Goal: Task Accomplishment & Management: Manage account settings

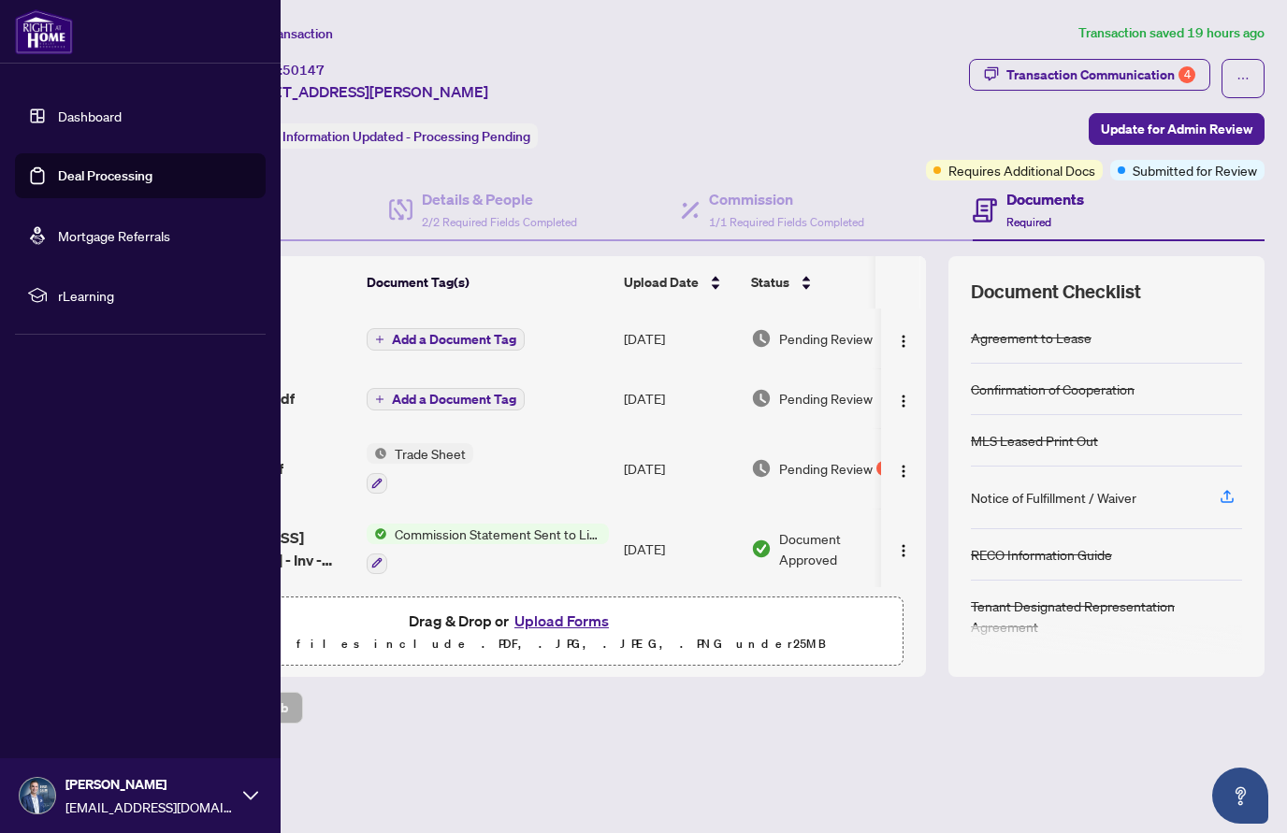
click at [95, 116] on link "Dashboard" at bounding box center [90, 116] width 64 height 17
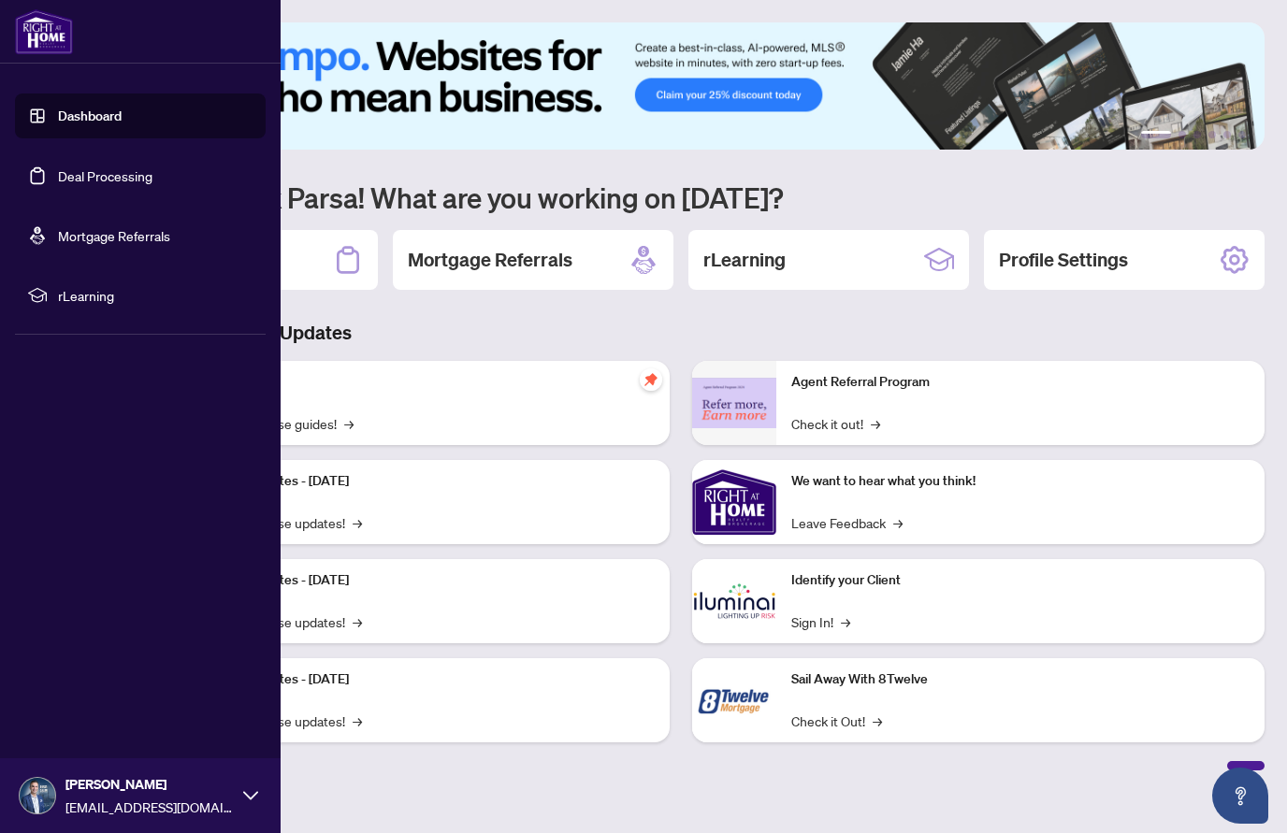
click at [79, 171] on link "Deal Processing" at bounding box center [105, 175] width 94 height 17
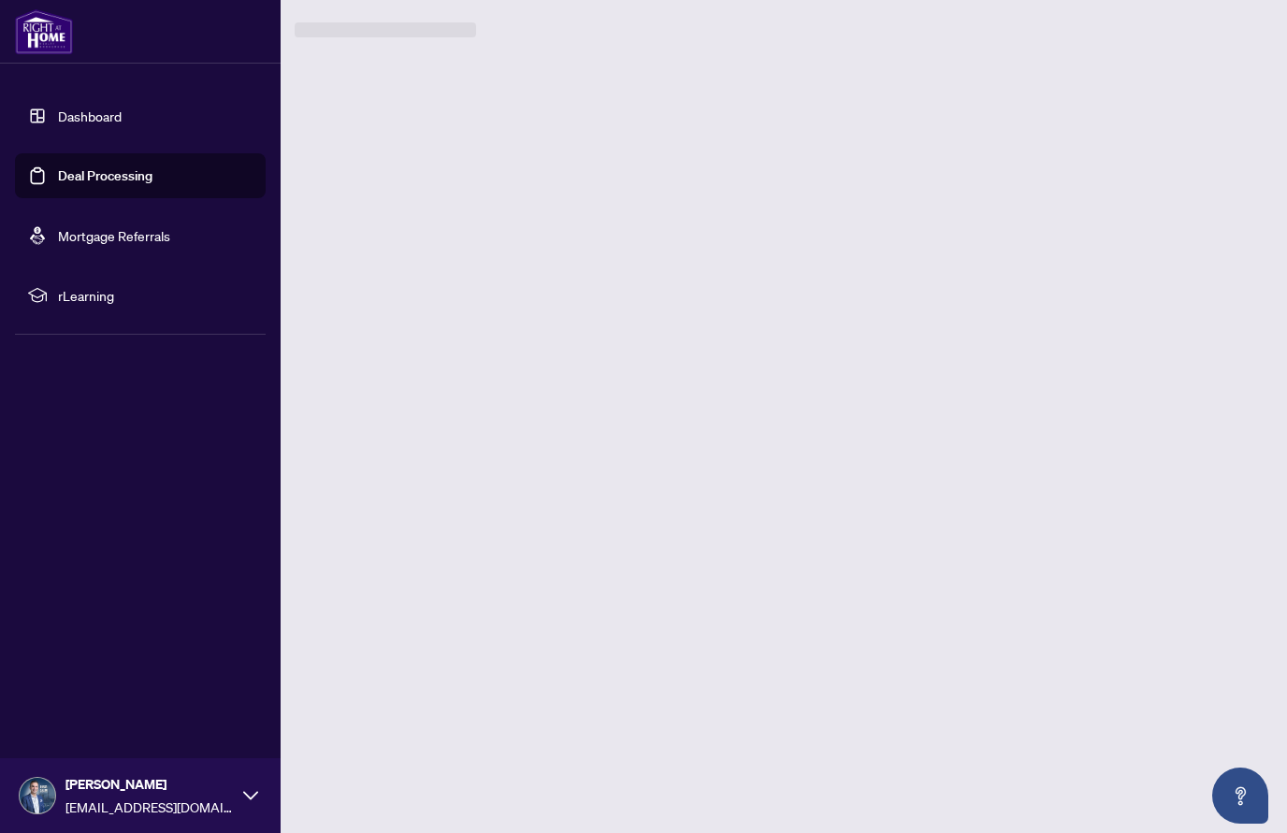
click at [90, 179] on link "Deal Processing" at bounding box center [105, 175] width 94 height 17
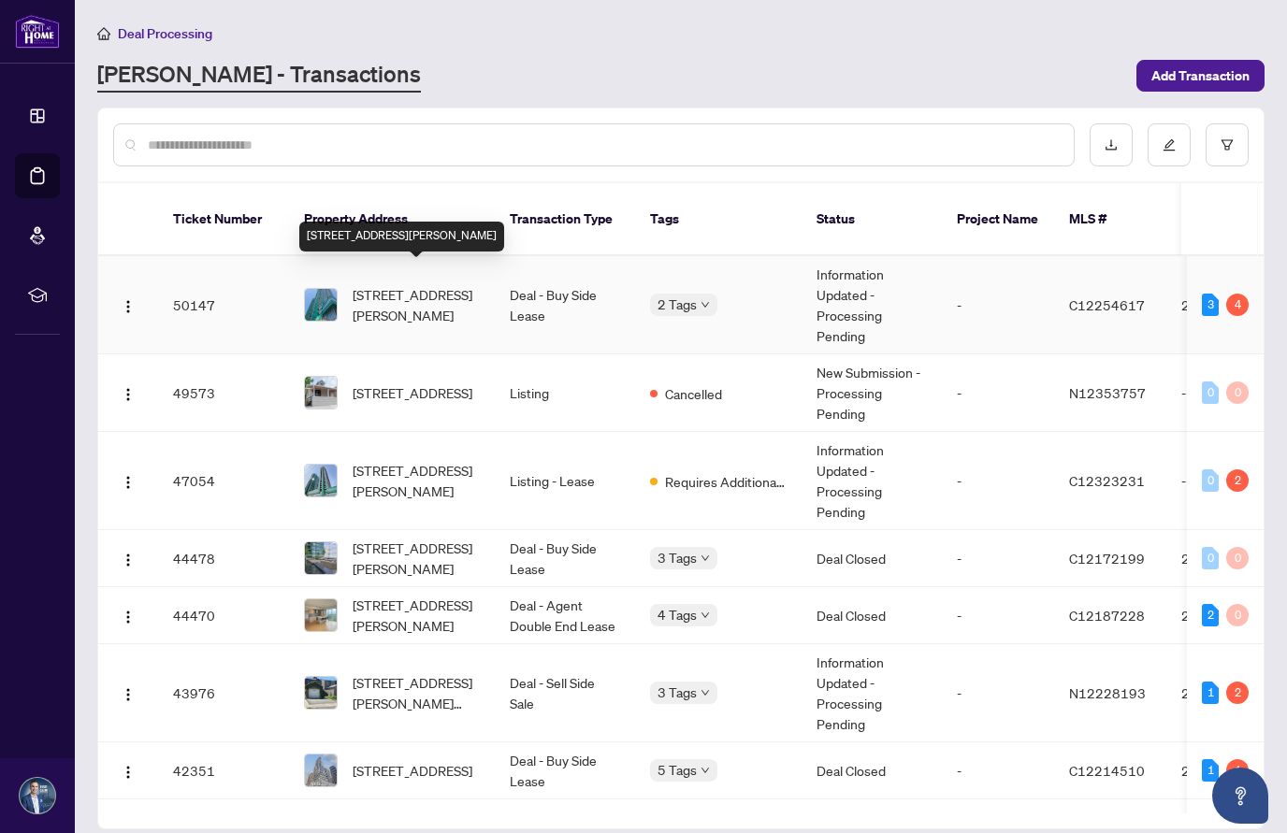
click at [380, 284] on span "[STREET_ADDRESS][PERSON_NAME]" at bounding box center [416, 304] width 127 height 41
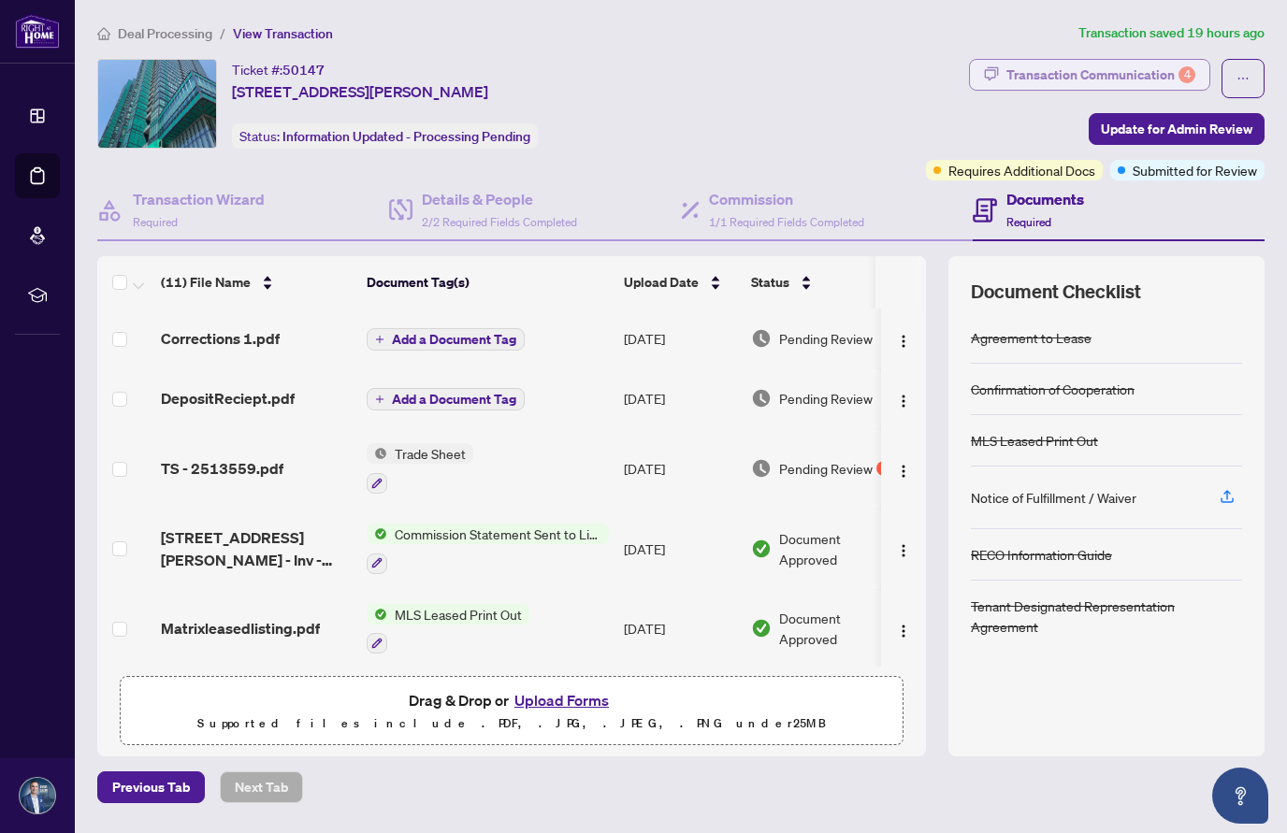
click at [1173, 75] on div "Transaction Communication 4" at bounding box center [1100, 75] width 189 height 30
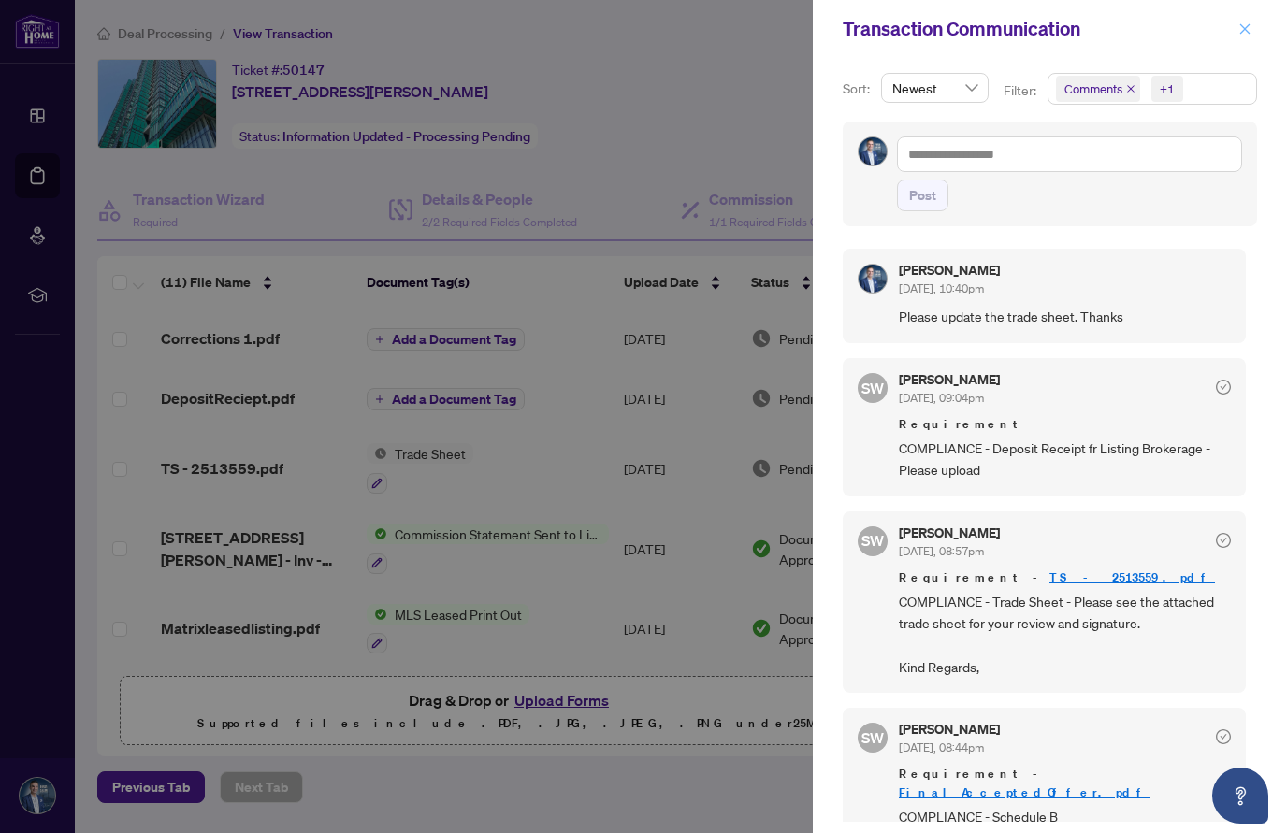
click at [1240, 31] on icon "close" at bounding box center [1244, 28] width 13 height 13
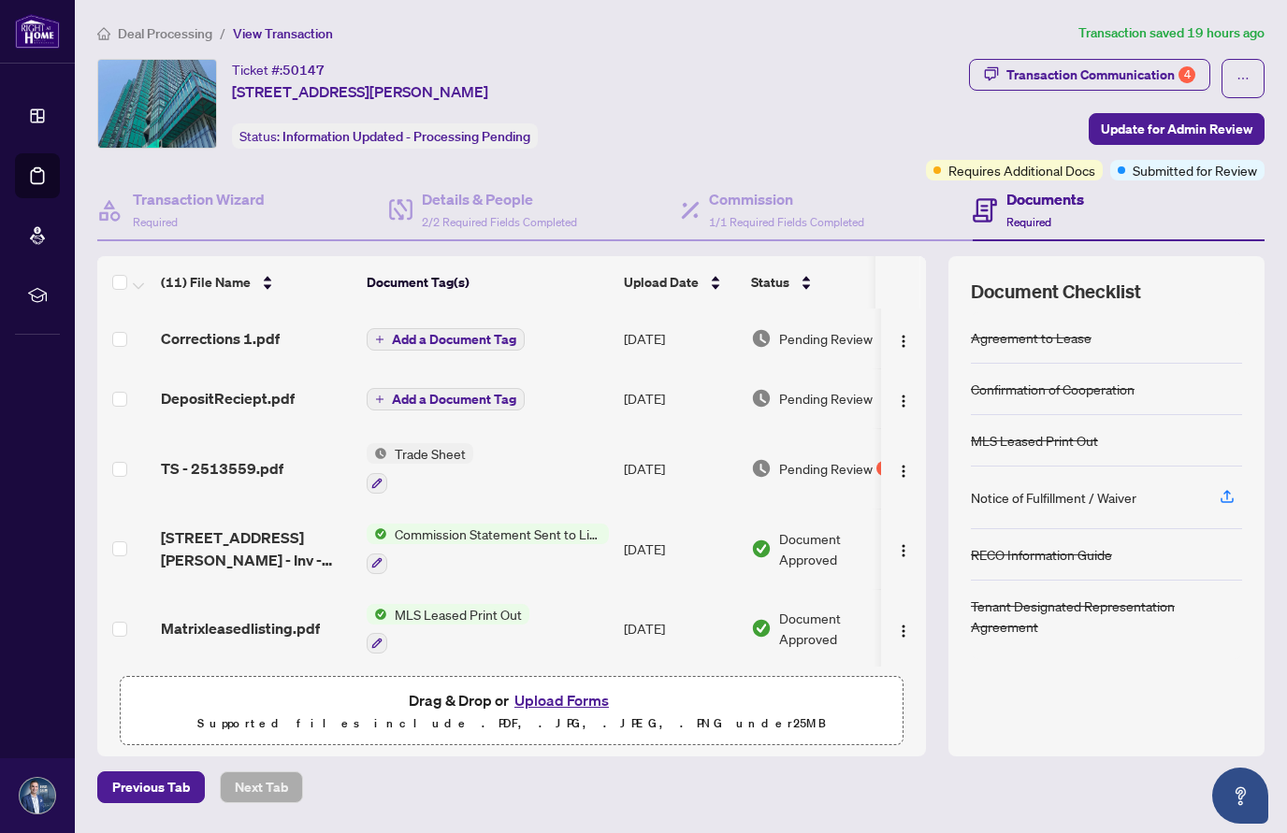
click at [871, 115] on div "Ticket #: 50147 2202-9 Bogert Ave, Toronto, Ontario M2N 5M6, Canada Status: Inf…" at bounding box center [507, 104] width 821 height 90
